Goal: Complete application form: Complete application form

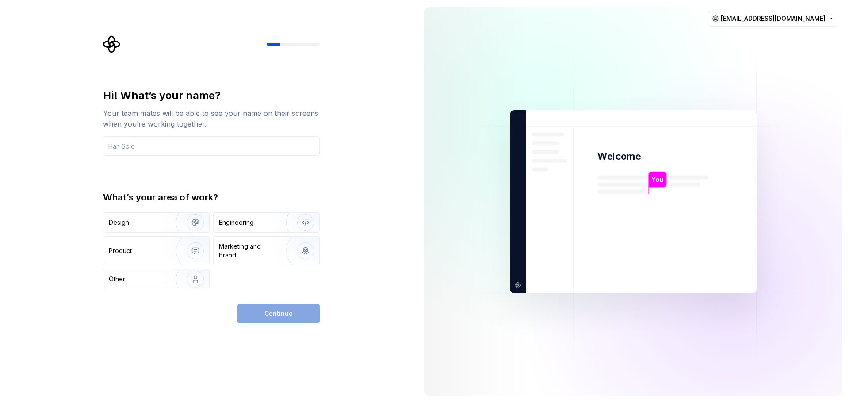
click at [437, 149] on div at bounding box center [477, 201] width 106 height 389
click at [158, 149] on input "text" at bounding box center [211, 145] width 217 height 19
type input "Paloma"
click at [139, 225] on div "Design" at bounding box center [137, 222] width 56 height 9
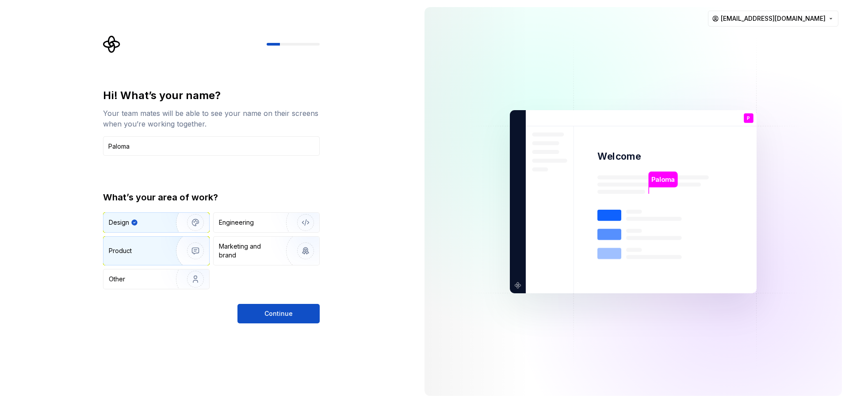
click at [141, 250] on div "Product" at bounding box center [138, 250] width 58 height 9
click at [144, 228] on div "Design" at bounding box center [156, 222] width 106 height 19
click at [145, 248] on div "Product" at bounding box center [138, 250] width 58 height 9
click at [147, 222] on div "Design" at bounding box center [137, 222] width 56 height 9
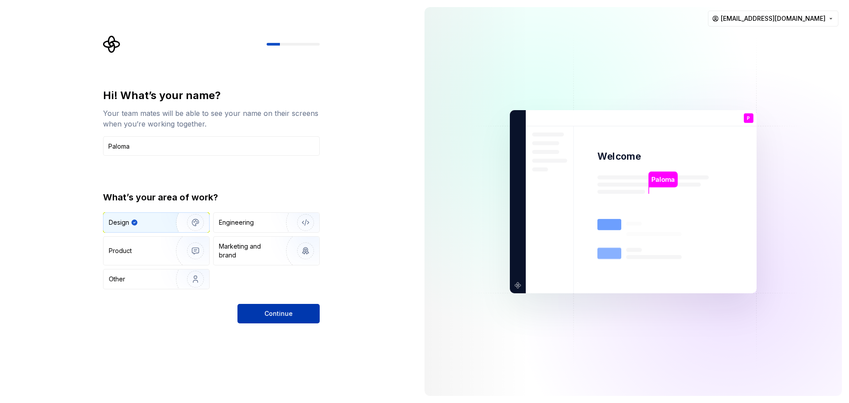
click at [287, 309] on button "Continue" at bounding box center [278, 313] width 82 height 19
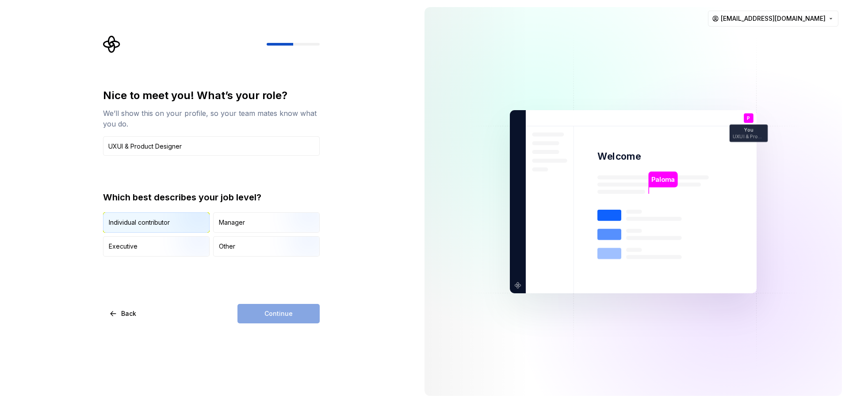
type input "UXUI & Product Designer"
click at [173, 226] on img "button" at bounding box center [188, 233] width 57 height 59
click at [283, 310] on span "Continue" at bounding box center [278, 313] width 28 height 9
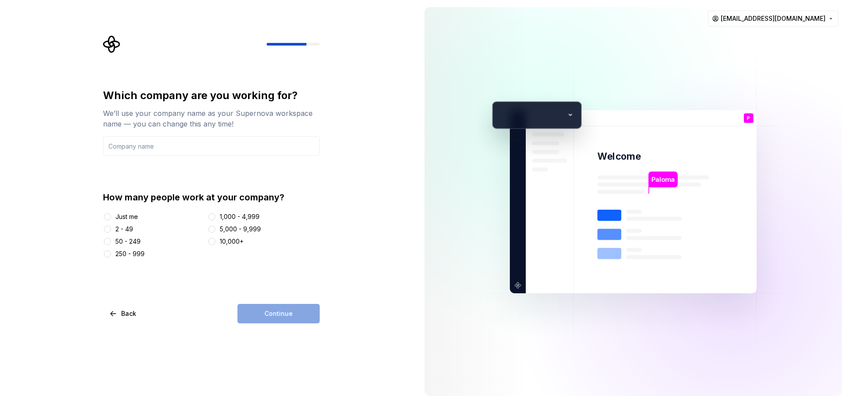
click at [110, 214] on div at bounding box center [107, 216] width 9 height 9
click at [109, 216] on button "Just me" at bounding box center [107, 216] width 7 height 7
click at [196, 153] on input "text" at bounding box center [211, 145] width 217 height 19
type input "KnitsDigital"
click at [115, 229] on div "2 - 49" at bounding box center [124, 229] width 18 height 9
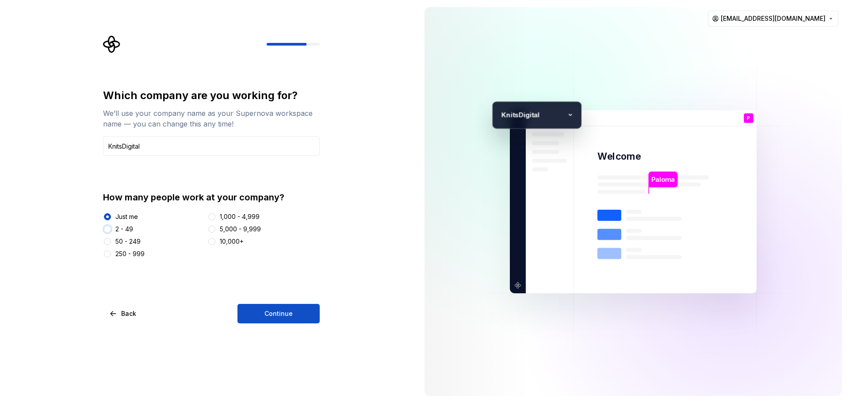
click at [111, 229] on button "2 - 49" at bounding box center [107, 228] width 7 height 7
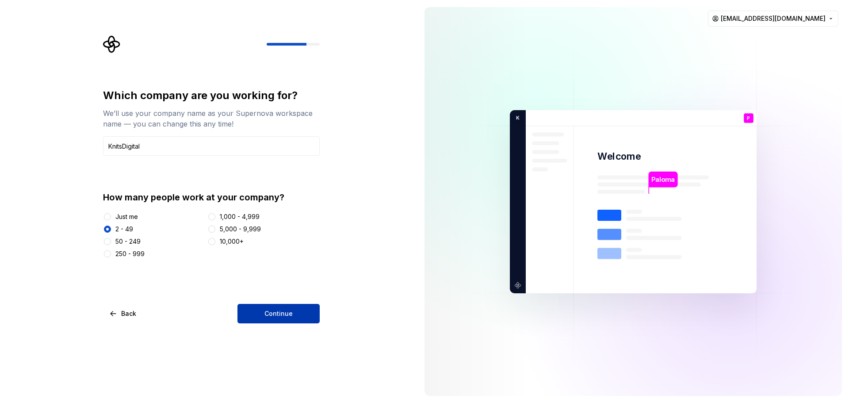
click at [284, 310] on span "Continue" at bounding box center [278, 313] width 28 height 9
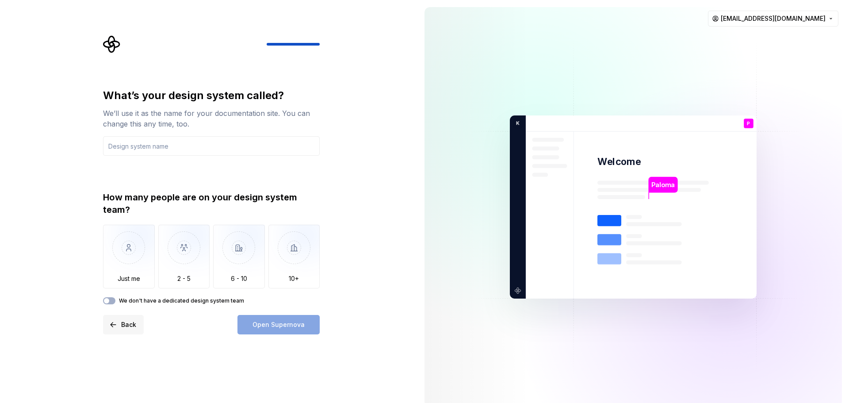
click at [123, 327] on span "Back" at bounding box center [128, 324] width 15 height 9
click at [118, 323] on button "Back" at bounding box center [123, 324] width 41 height 19
click at [150, 149] on input "text" at bounding box center [211, 145] width 217 height 19
click at [122, 324] on span "Back" at bounding box center [128, 324] width 15 height 9
